Goal: Transaction & Acquisition: Download file/media

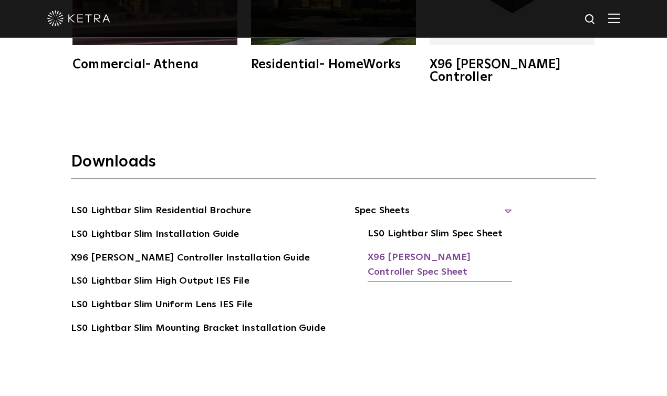
click at [405, 250] on link "X96 [PERSON_NAME] Controller Spec Sheet" at bounding box center [440, 266] width 144 height 32
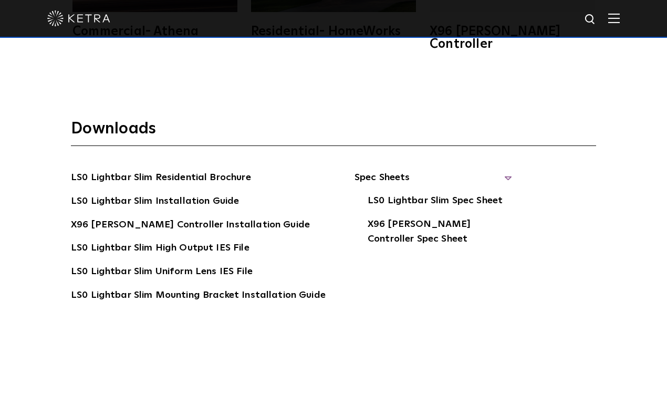
scroll to position [1937, 0]
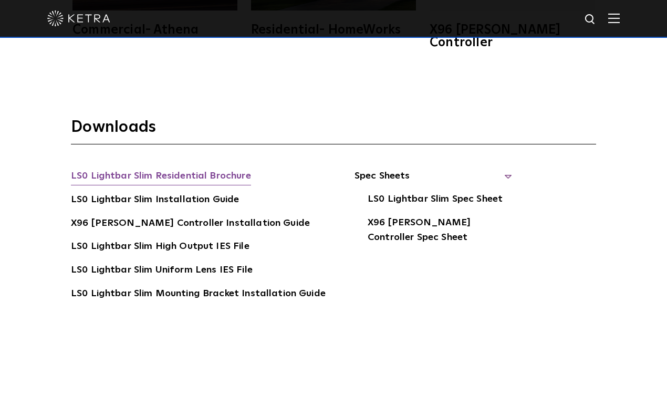
click at [221, 169] on link "LS0 Lightbar Slim Residential Brochure" at bounding box center [161, 177] width 180 height 17
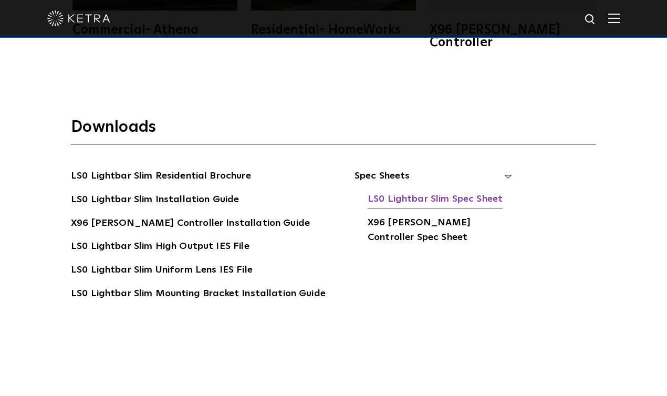
click at [449, 192] on link "LS0 Lightbar Slim Spec Sheet" at bounding box center [435, 200] width 135 height 17
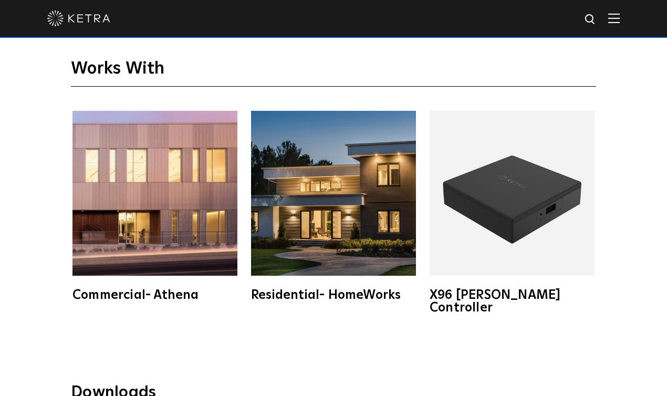
scroll to position [1609, 0]
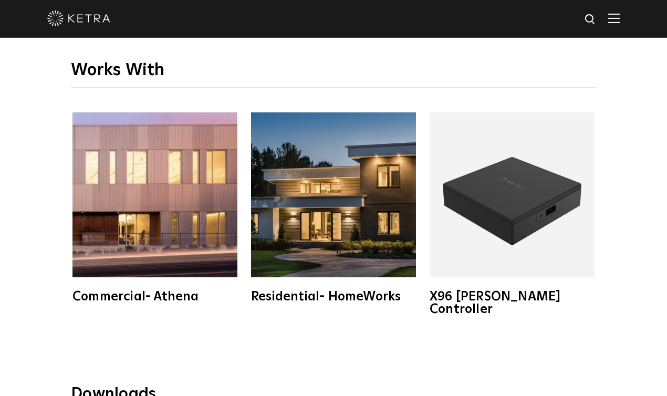
click at [179, 197] on img at bounding box center [154, 194] width 165 height 165
click at [349, 298] on div "Residential- HomeWorks" at bounding box center [333, 296] width 165 height 13
click at [371, 214] on img at bounding box center [333, 194] width 165 height 165
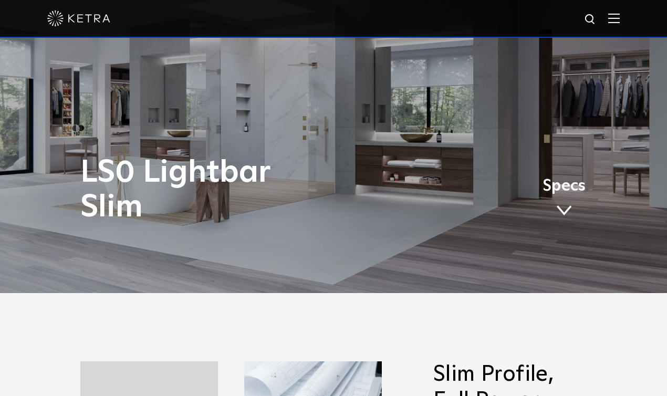
scroll to position [0, 0]
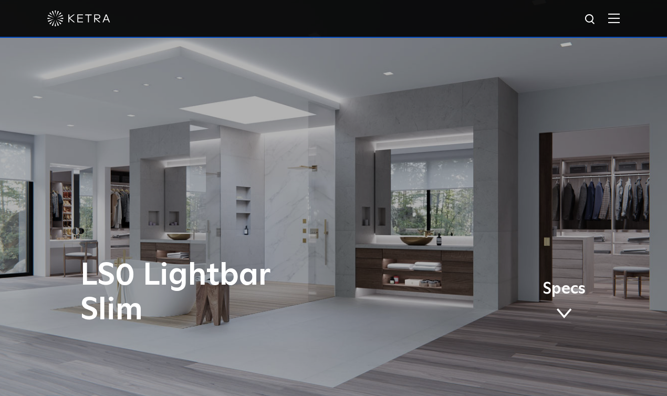
click at [93, 17] on img at bounding box center [78, 19] width 63 height 16
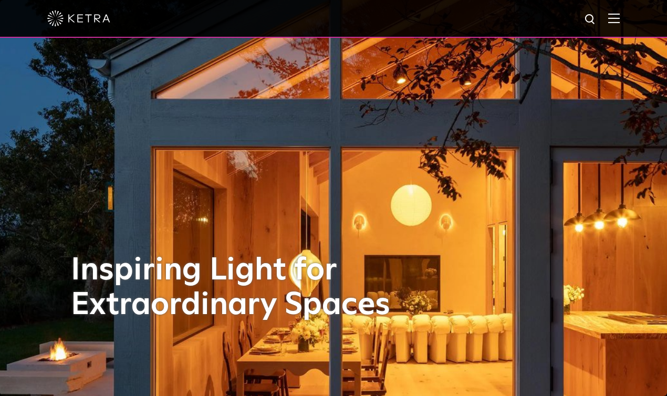
click at [610, 19] on img at bounding box center [614, 18] width 12 height 10
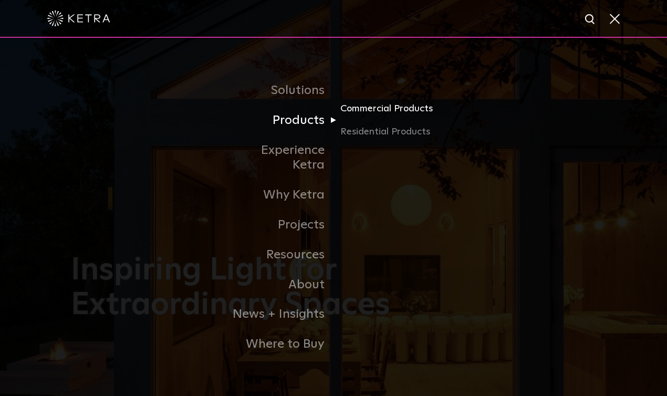
click at [383, 113] on link "Commercial Products" at bounding box center [390, 112] width 101 height 23
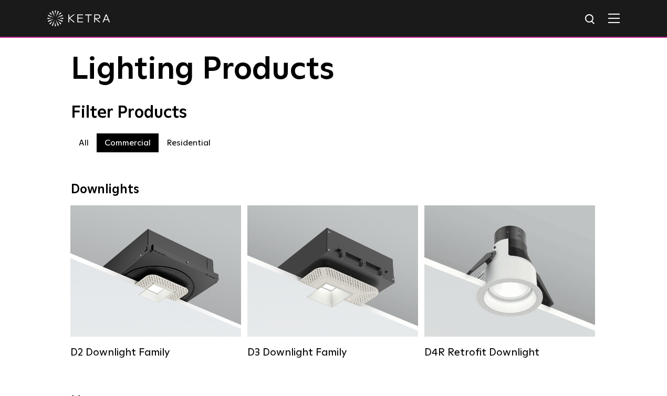
scroll to position [26, 0]
